Goal: Navigation & Orientation: Find specific page/section

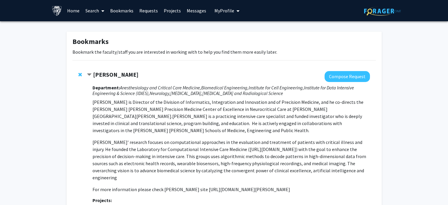
scroll to position [219, 0]
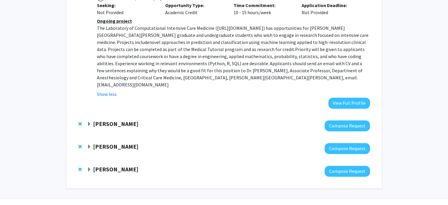
click at [91, 144] on span "Expand Daniel Khashabi Bookmark" at bounding box center [89, 146] width 5 height 5
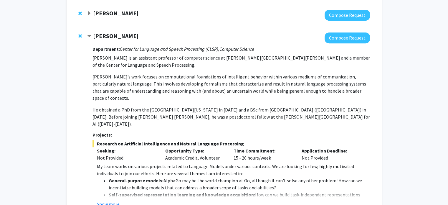
scroll to position [368, 0]
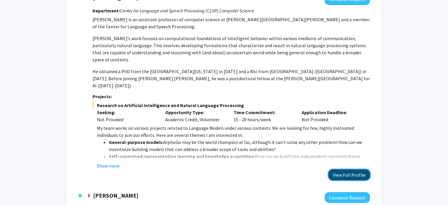
click at [364, 169] on button "View Full Profile" at bounding box center [349, 174] width 42 height 11
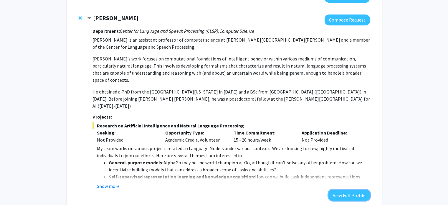
scroll to position [347, 0]
click at [108, 183] on button "Show more" at bounding box center [108, 186] width 23 height 7
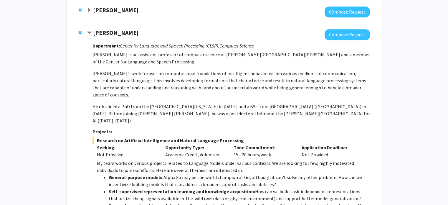
scroll to position [333, 0]
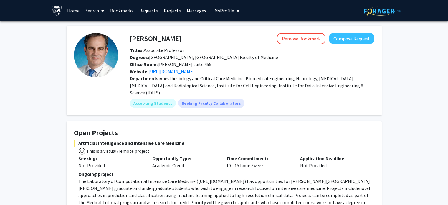
scroll to position [86, 0]
